Goal: Information Seeking & Learning: Compare options

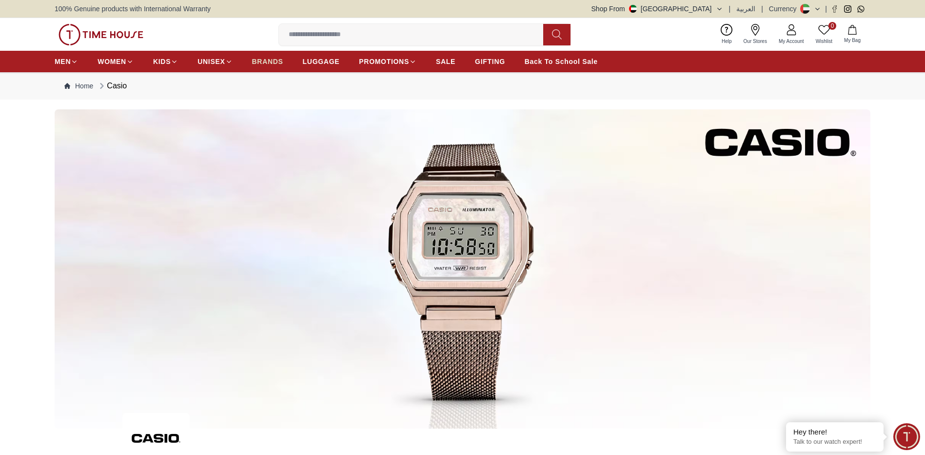
click at [272, 64] on span "BRANDS" at bounding box center [267, 62] width 31 height 10
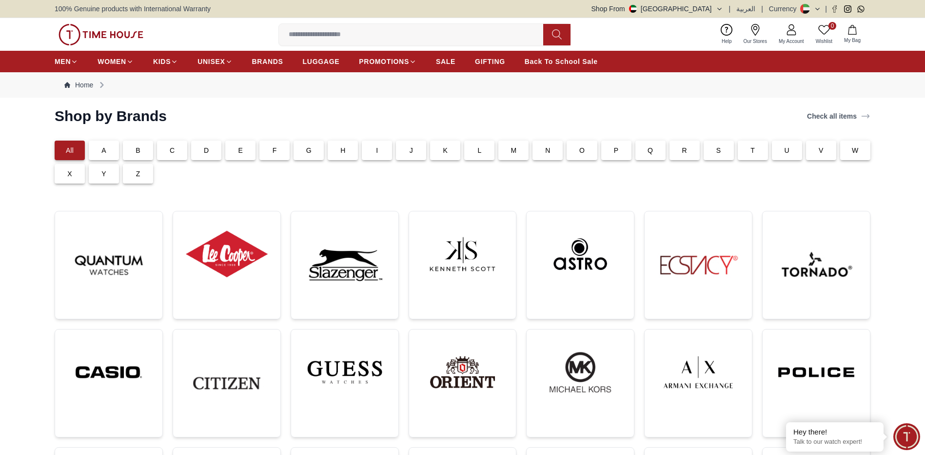
click at [176, 153] on div "C" at bounding box center [172, 150] width 30 height 20
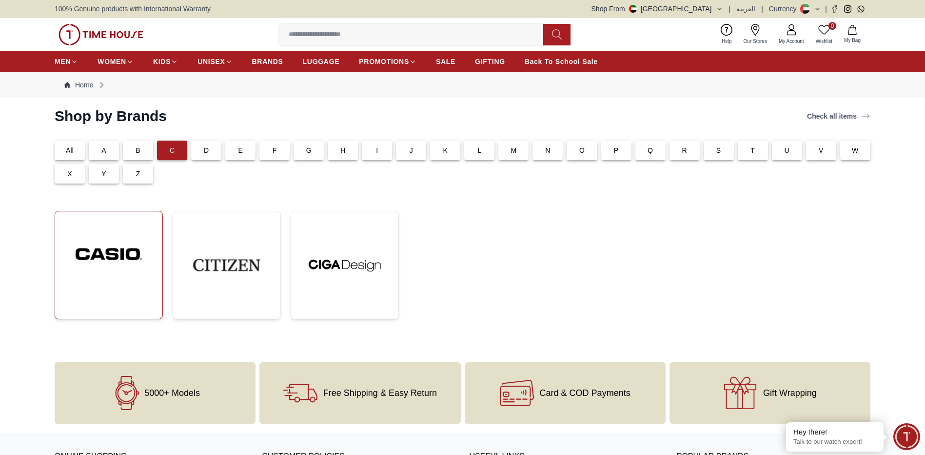
click at [121, 249] on img at bounding box center [109, 254] width 92 height 70
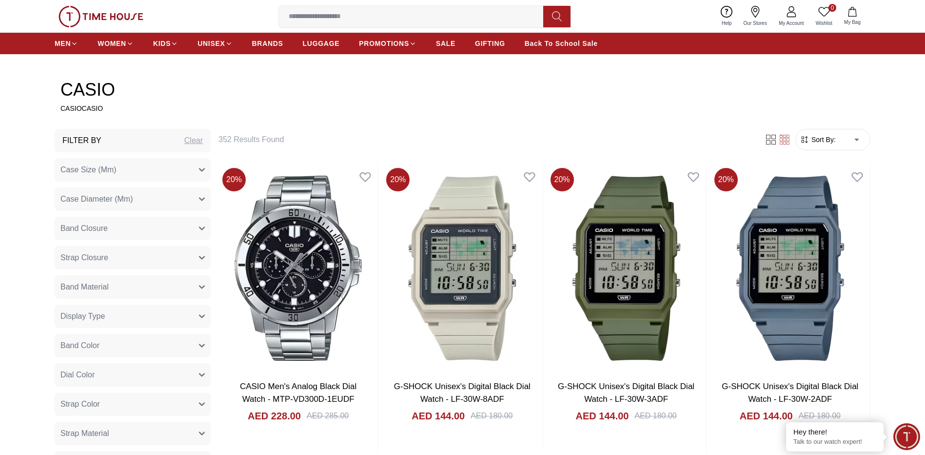
scroll to position [406, 0]
click at [159, 175] on button "Case Size (Mm)" at bounding box center [133, 169] width 156 height 23
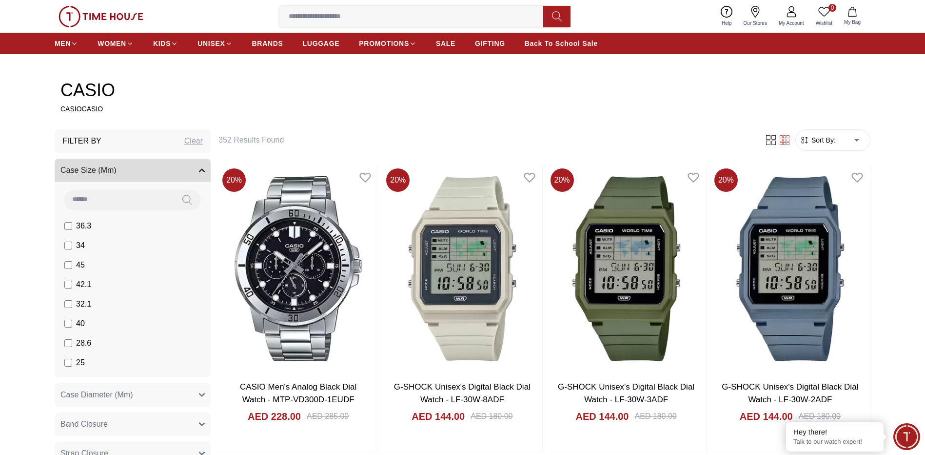
click at [159, 175] on button "Case Size (Mm)" at bounding box center [133, 169] width 156 height 23
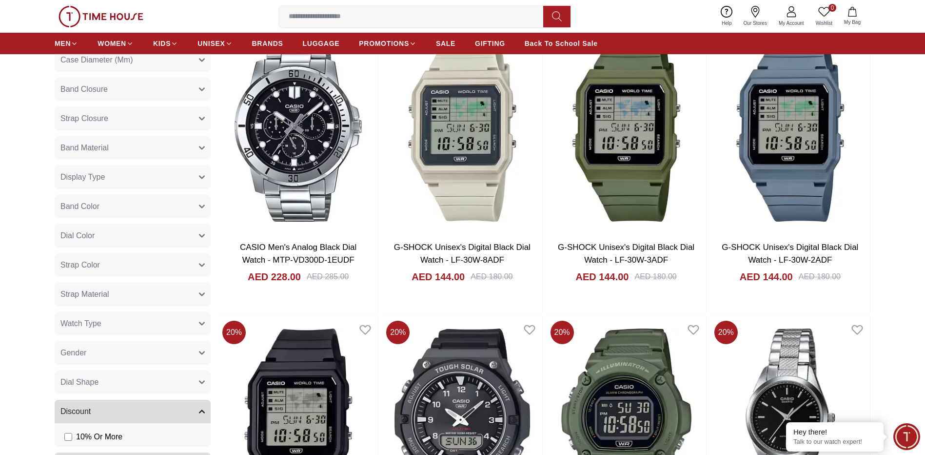
scroll to position [569, 0]
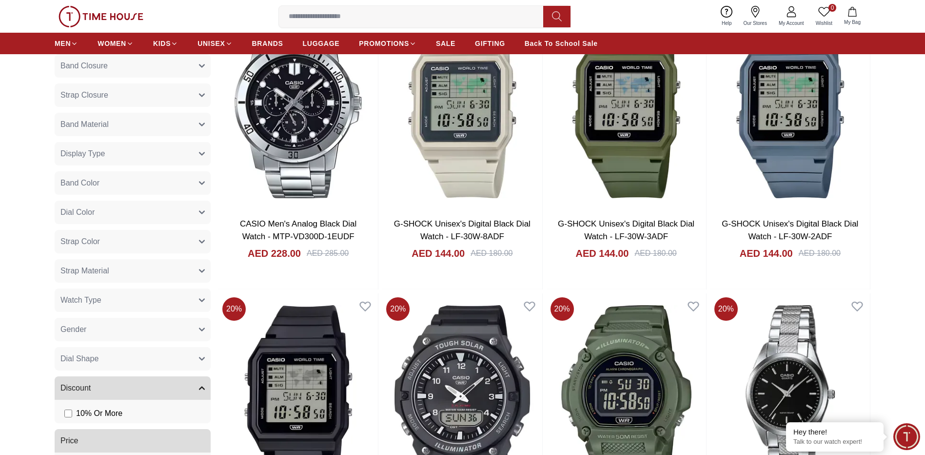
click at [152, 308] on button "Watch Type" at bounding box center [133, 299] width 156 height 23
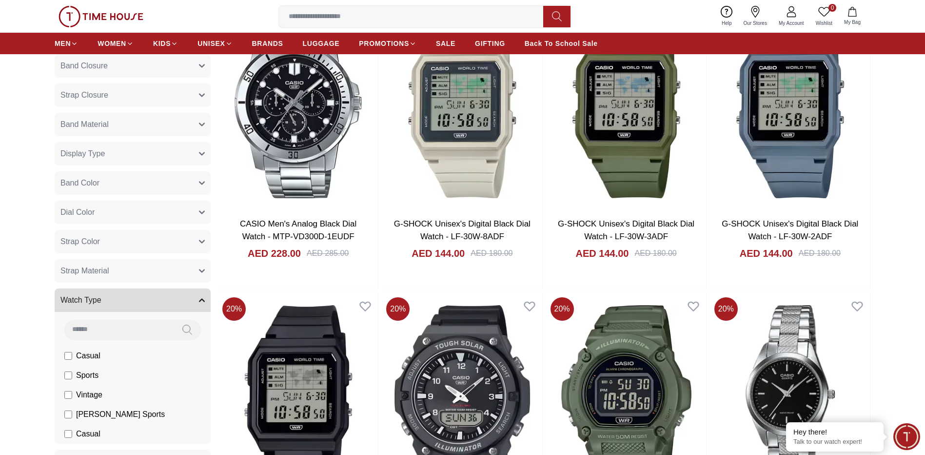
click at [154, 302] on button "Watch Type" at bounding box center [133, 299] width 156 height 23
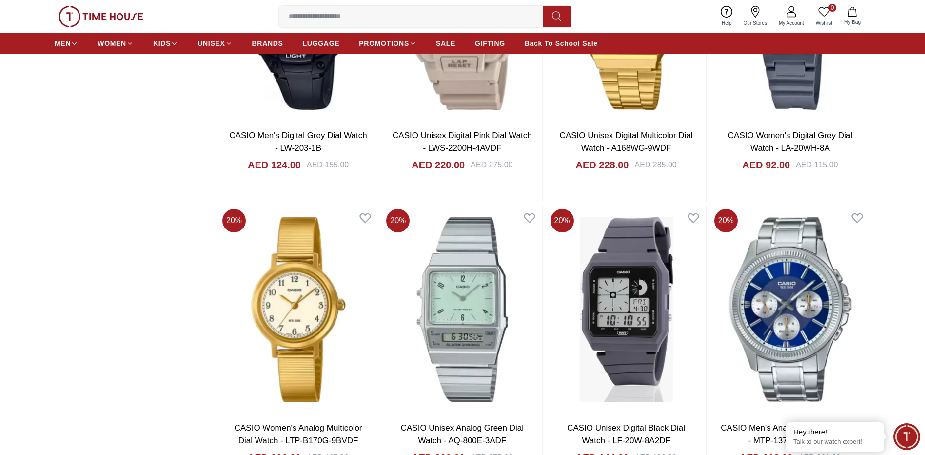
scroll to position [3350, 0]
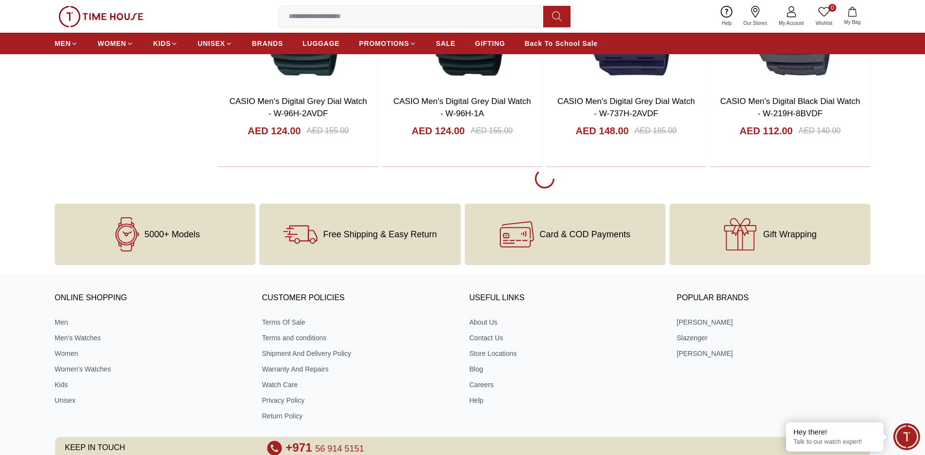
scroll to position [4647, 0]
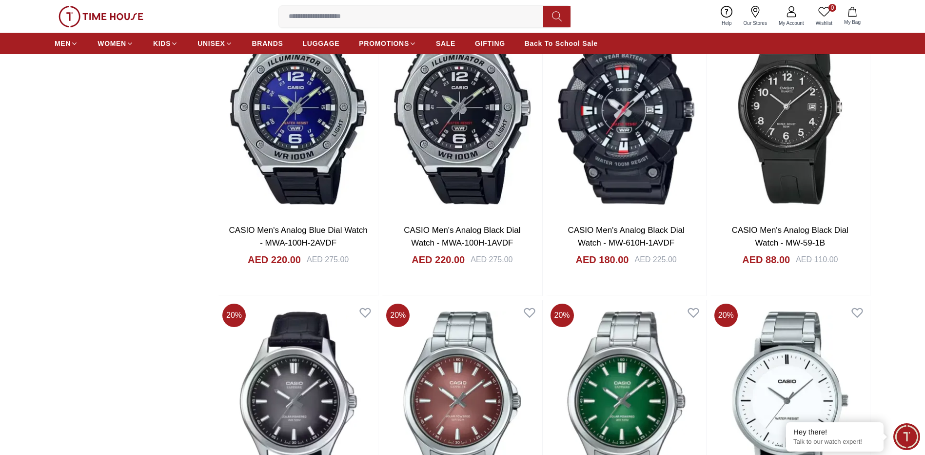
scroll to position [5379, 0]
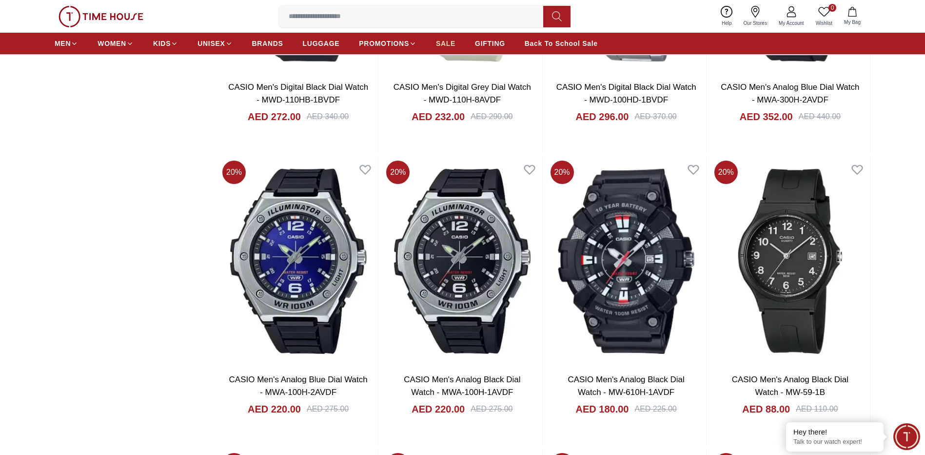
click at [453, 41] on span "SALE" at bounding box center [446, 44] width 20 height 10
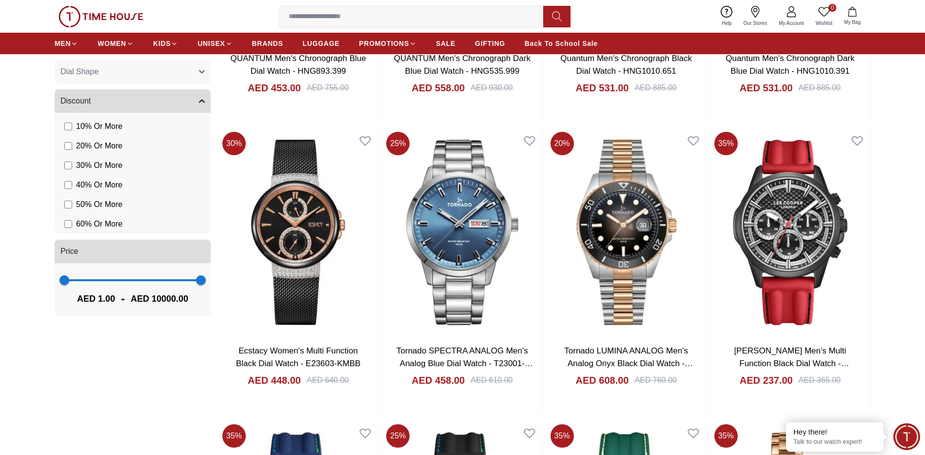
scroll to position [1057, 0]
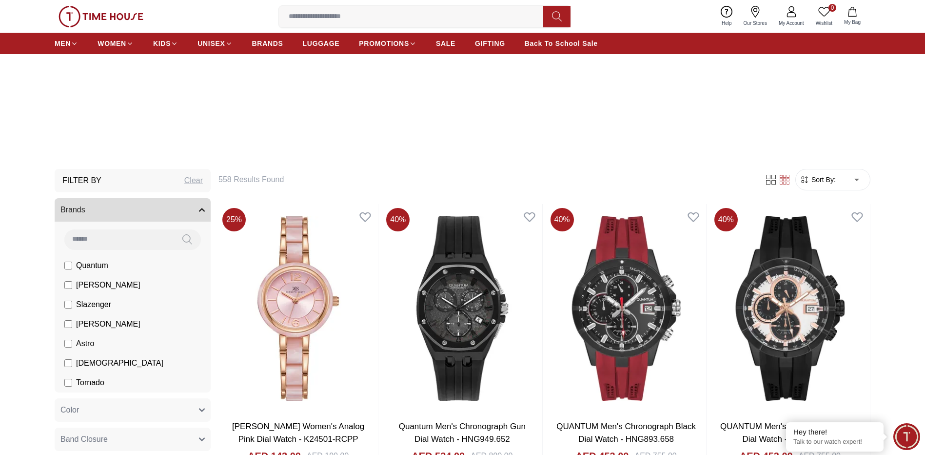
scroll to position [325, 0]
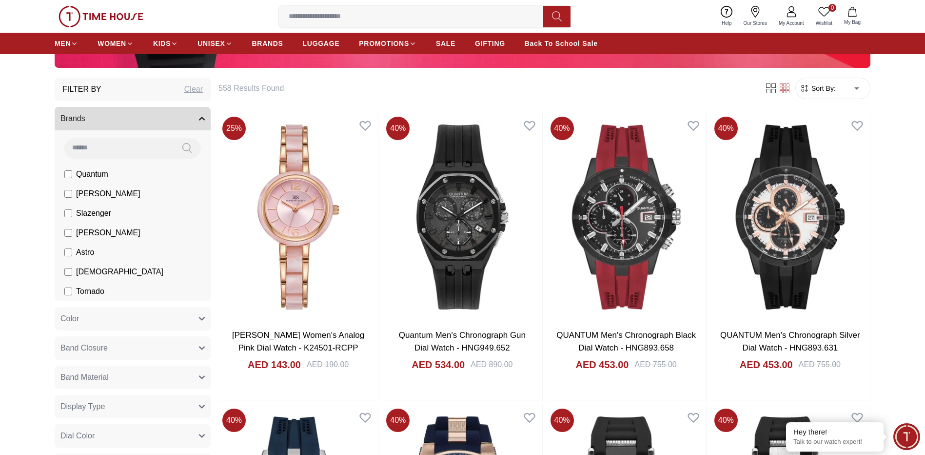
click at [63, 232] on li "[PERSON_NAME]" at bounding box center [135, 233] width 152 height 20
click at [64, 231] on li "[PERSON_NAME]" at bounding box center [135, 233] width 152 height 20
click at [70, 289] on label "Tornado" at bounding box center [84, 291] width 40 height 12
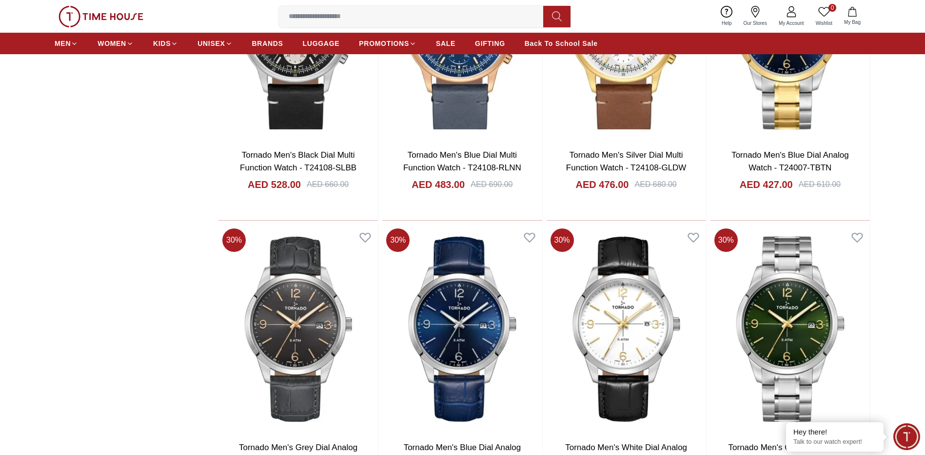
scroll to position [1625, 0]
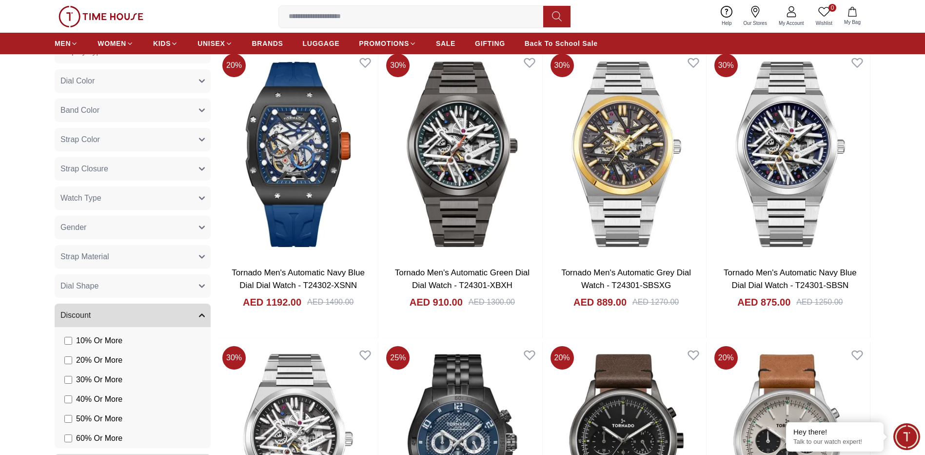
scroll to position [650, 0]
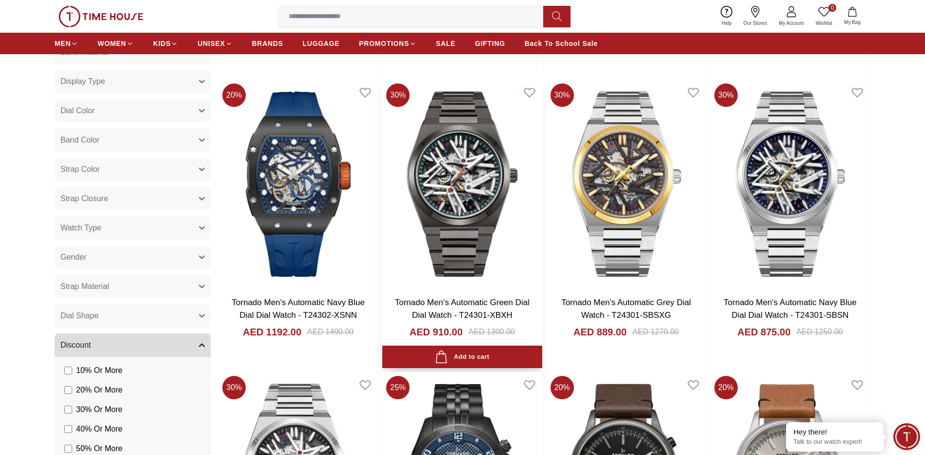
click at [471, 302] on link "Tornado Men's Automatic Green Dial Dial Watch - T24301-XBXH" at bounding box center [462, 308] width 135 height 22
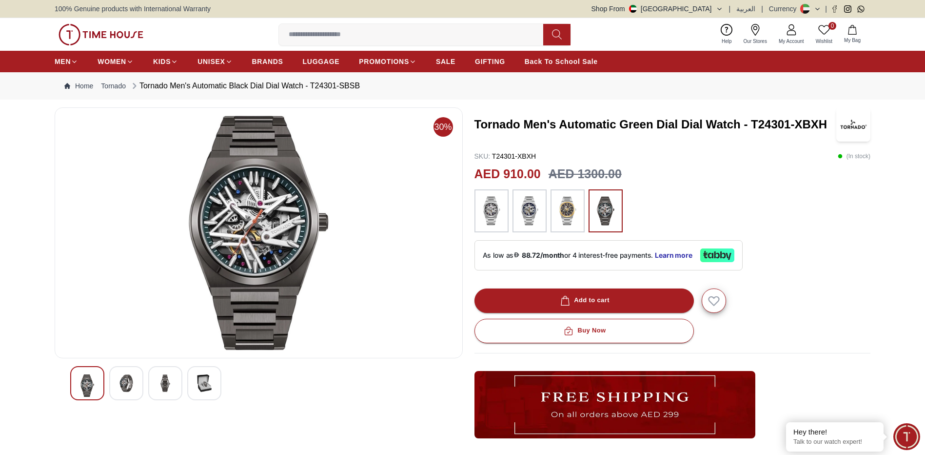
click at [119, 385] on img at bounding box center [127, 383] width 18 height 18
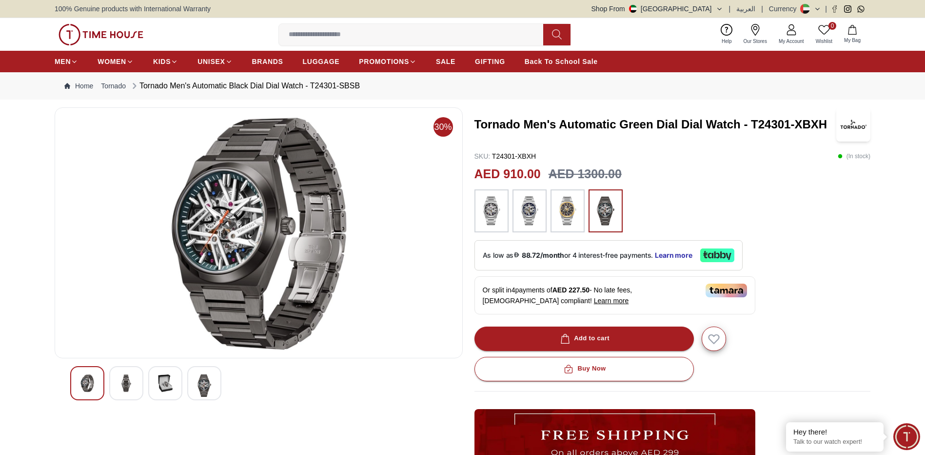
click at [150, 388] on div at bounding box center [165, 383] width 34 height 34
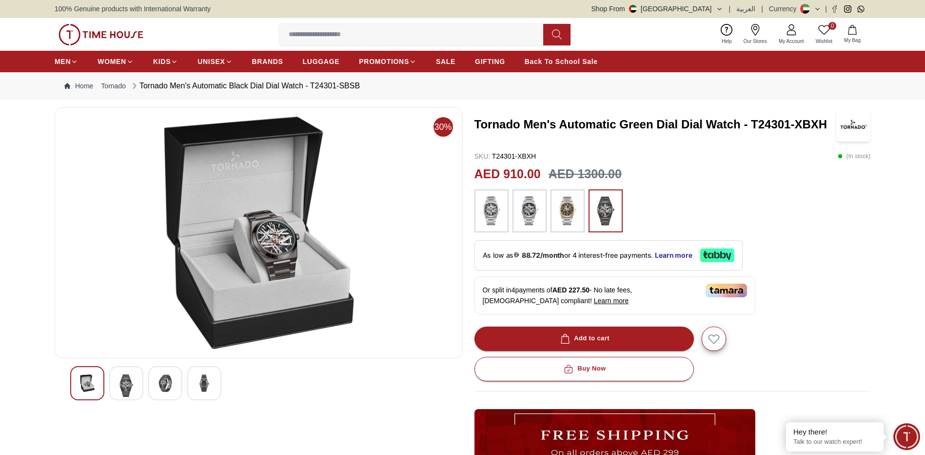
click at [199, 390] on img at bounding box center [205, 383] width 18 height 18
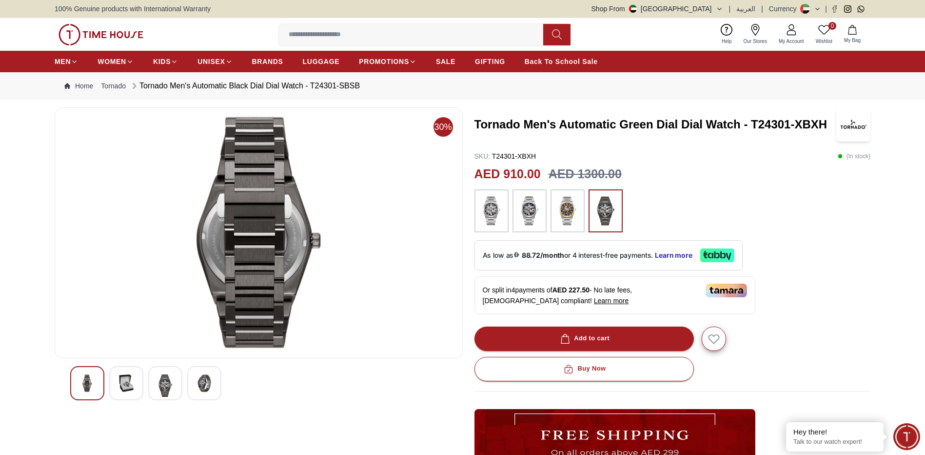
click at [160, 391] on img at bounding box center [166, 385] width 18 height 22
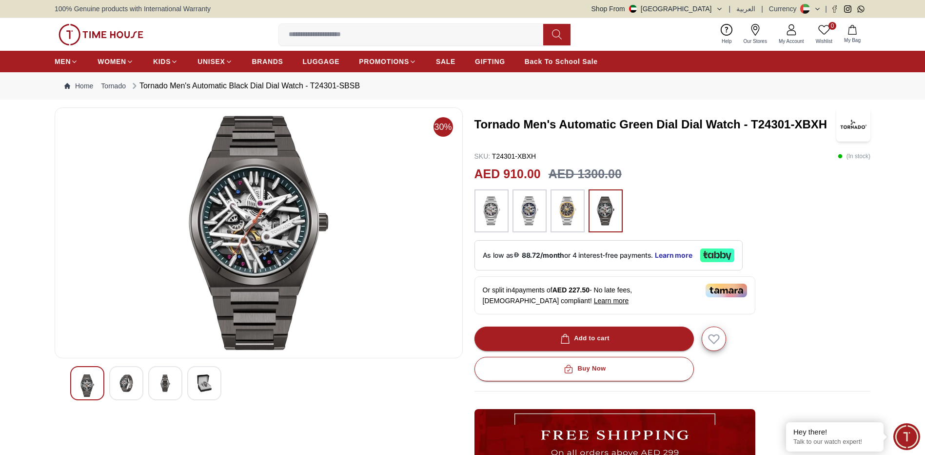
click at [145, 383] on div at bounding box center [258, 383] width 377 height 34
click at [132, 389] on img at bounding box center [127, 383] width 18 height 18
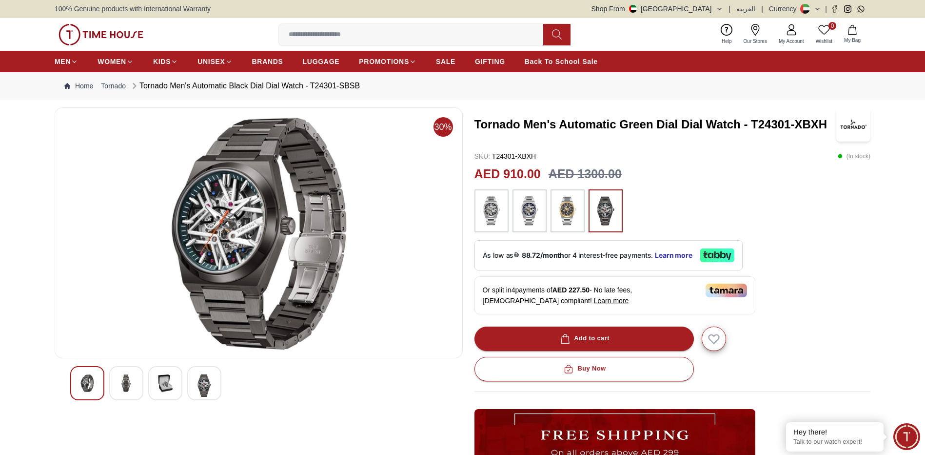
click at [158, 388] on img at bounding box center [166, 383] width 18 height 18
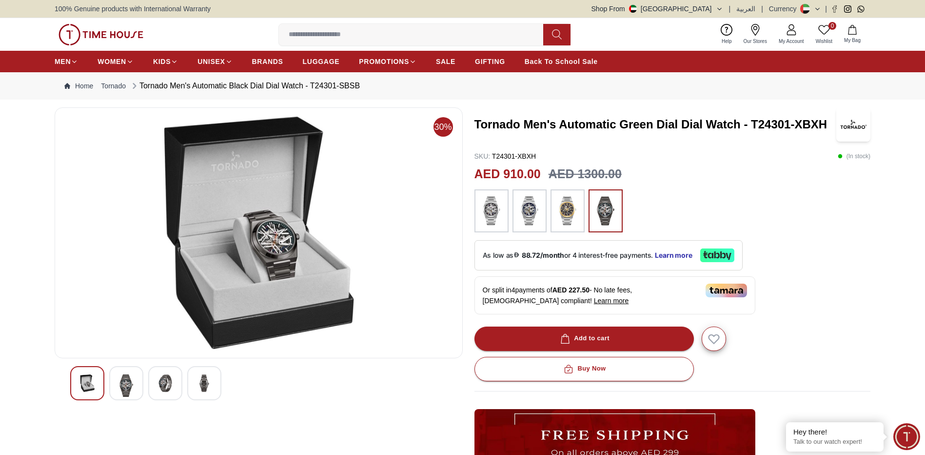
click at [174, 388] on div at bounding box center [165, 383] width 34 height 34
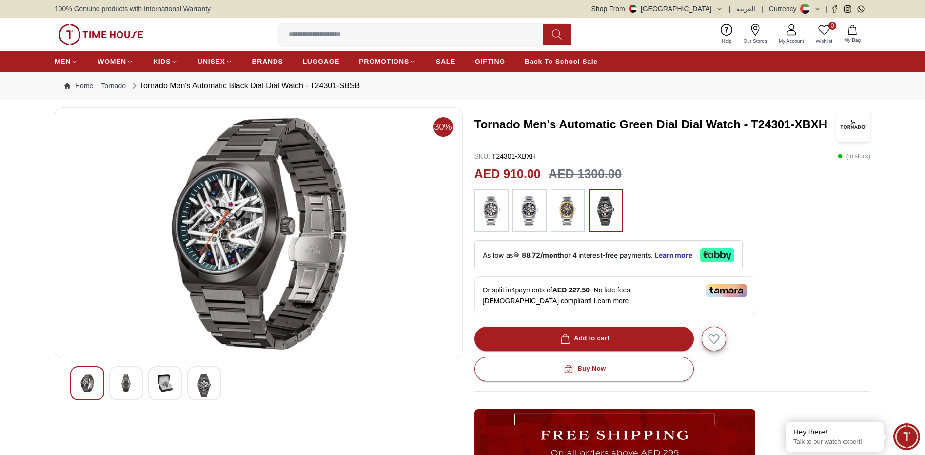
click at [190, 387] on div at bounding box center [204, 383] width 34 height 34
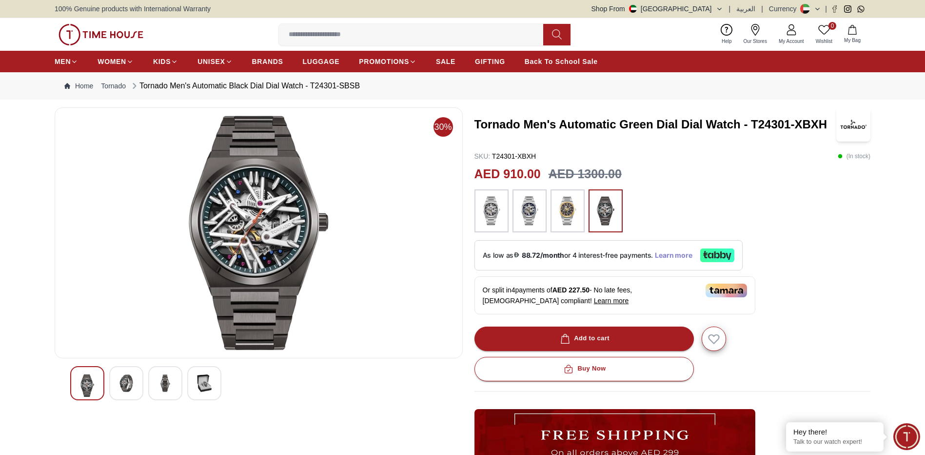
click at [681, 258] on span "Learn more" at bounding box center [674, 255] width 38 height 8
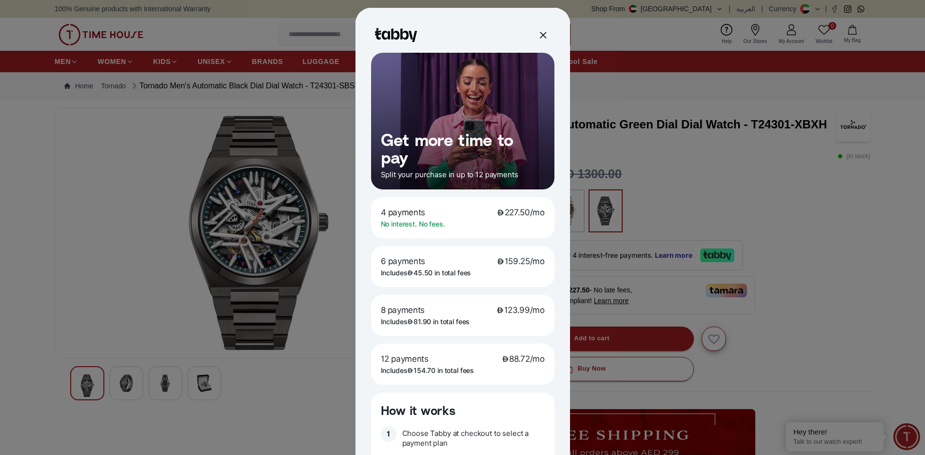
click at [428, 368] on p "Includes 154.70 in total fees" at bounding box center [428, 370] width 94 height 9
drag, startPoint x: 415, startPoint y: 368, endPoint x: 486, endPoint y: 368, distance: 71.7
click at [486, 368] on div "Includes 154.70 in total fees" at bounding box center [463, 370] width 164 height 9
drag, startPoint x: 486, startPoint y: 368, endPoint x: 481, endPoint y: 369, distance: 5.5
click at [481, 369] on div "Includes 154.70 in total fees" at bounding box center [463, 370] width 164 height 9
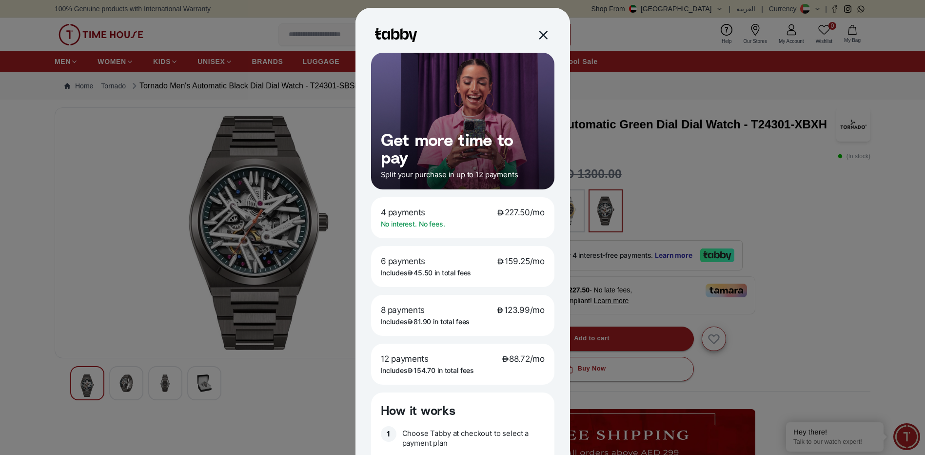
click at [540, 32] on div at bounding box center [542, 34] width 11 height 11
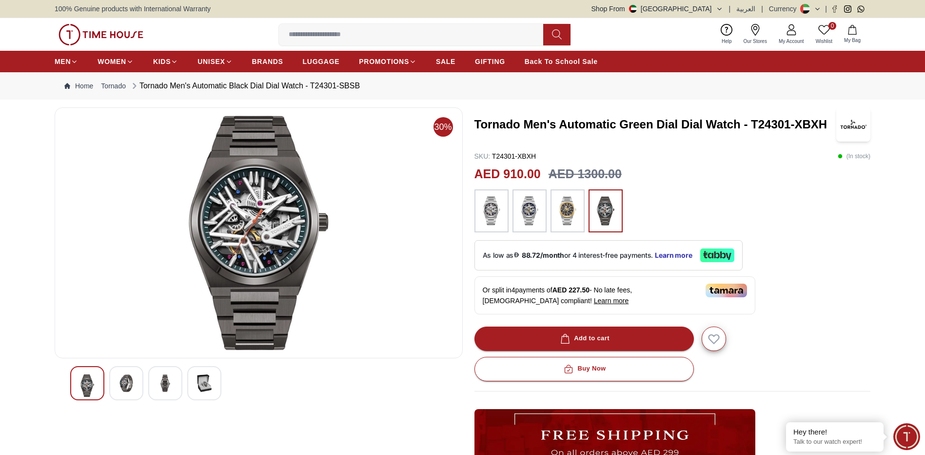
click at [581, 210] on div at bounding box center [568, 210] width 34 height 43
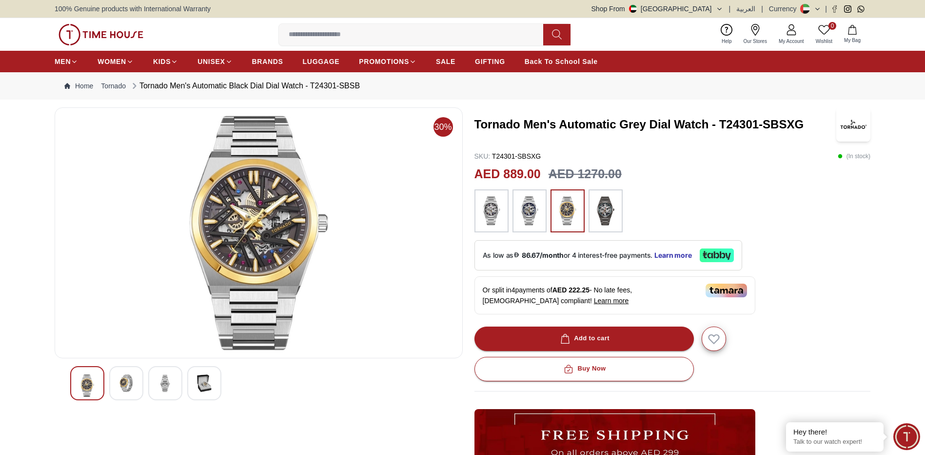
click at [528, 211] on img at bounding box center [529, 210] width 24 height 33
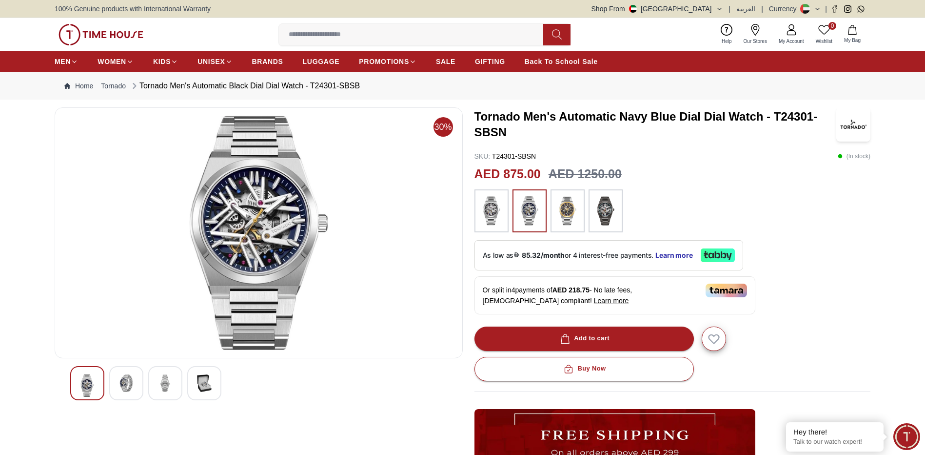
click at [495, 216] on img at bounding box center [491, 210] width 24 height 33
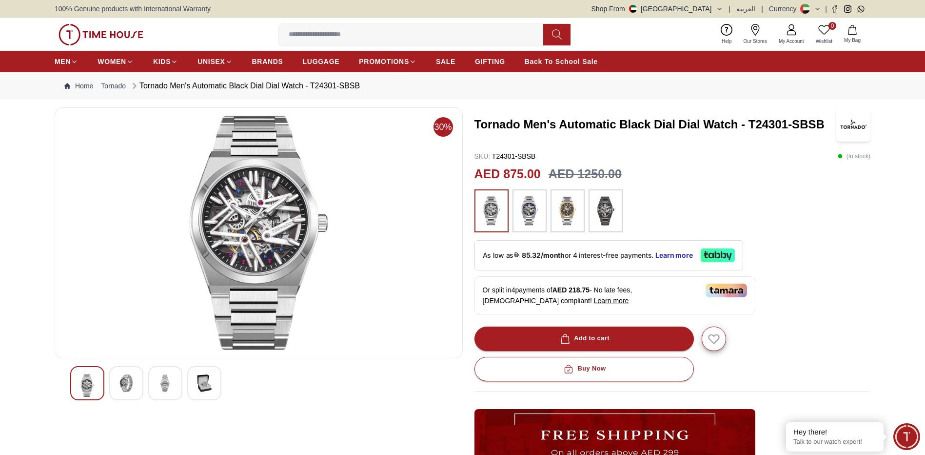
click at [608, 211] on img at bounding box center [606, 210] width 24 height 33
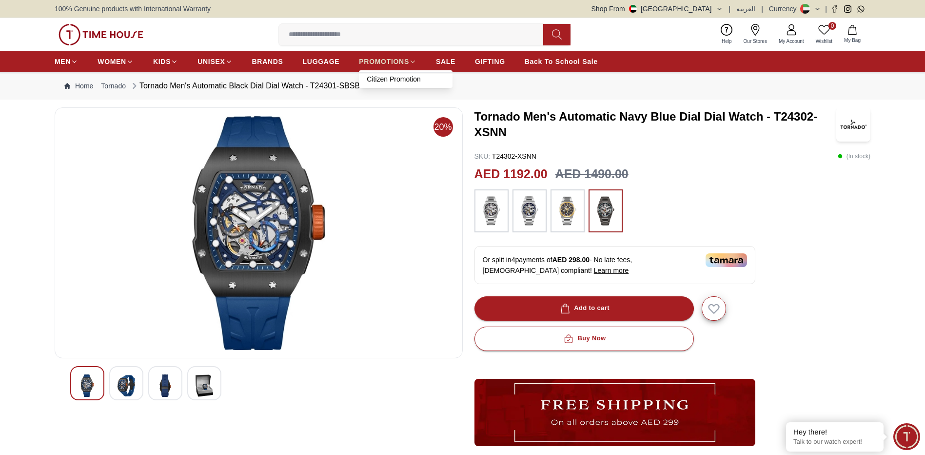
click at [407, 67] on link "PROMOTIONS" at bounding box center [388, 62] width 58 height 18
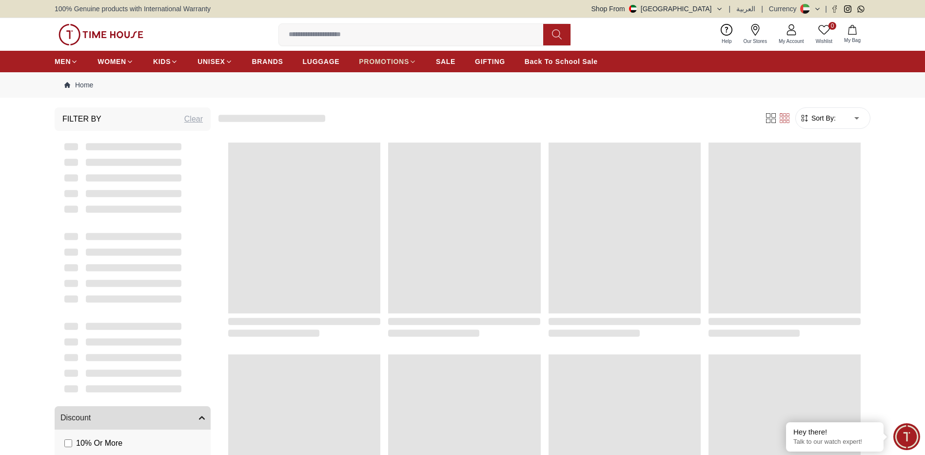
click at [407, 67] on link "PROMOTIONS" at bounding box center [388, 62] width 58 height 18
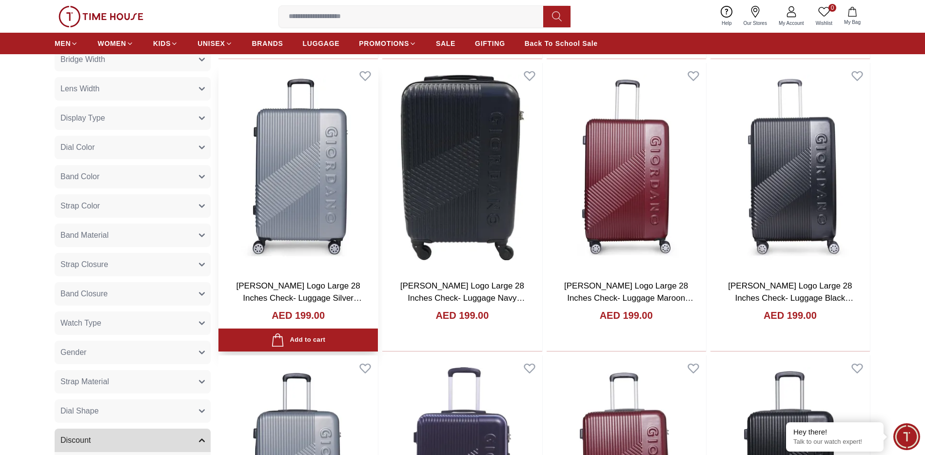
scroll to position [244, 0]
